Goal: Task Accomplishment & Management: Manage account settings

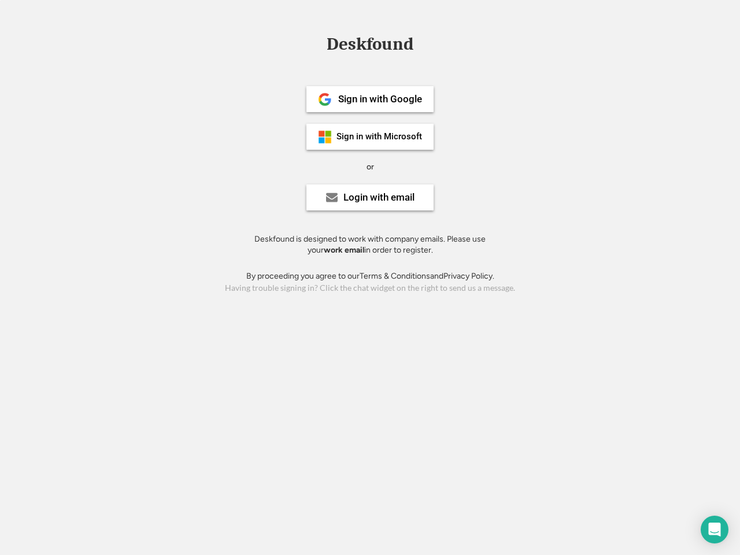
click at [370, 165] on div "or" at bounding box center [370, 167] width 8 height 12
click at [370, 46] on div "Deskfound" at bounding box center [370, 44] width 98 height 18
click at [316, 43] on div "Deskfound" at bounding box center [370, 46] width 740 height 22
click at [370, 46] on div "Deskfound" at bounding box center [370, 44] width 98 height 18
click at [370, 166] on div "or" at bounding box center [370, 167] width 8 height 12
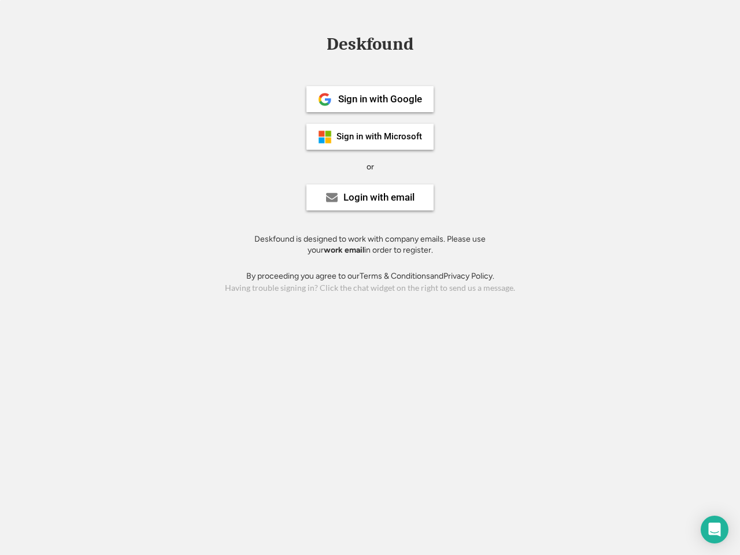
click at [370, 99] on div "Sign in with Google" at bounding box center [380, 99] width 84 height 10
click at [380, 99] on div "Sign in with Google" at bounding box center [380, 99] width 84 height 10
click at [325, 99] on img at bounding box center [325, 99] width 14 height 14
click at [370, 136] on div "Sign in with Microsoft" at bounding box center [379, 136] width 86 height 9
click at [380, 136] on div "Sign in with Microsoft" at bounding box center [379, 136] width 86 height 9
